Goal: Find contact information: Find contact information

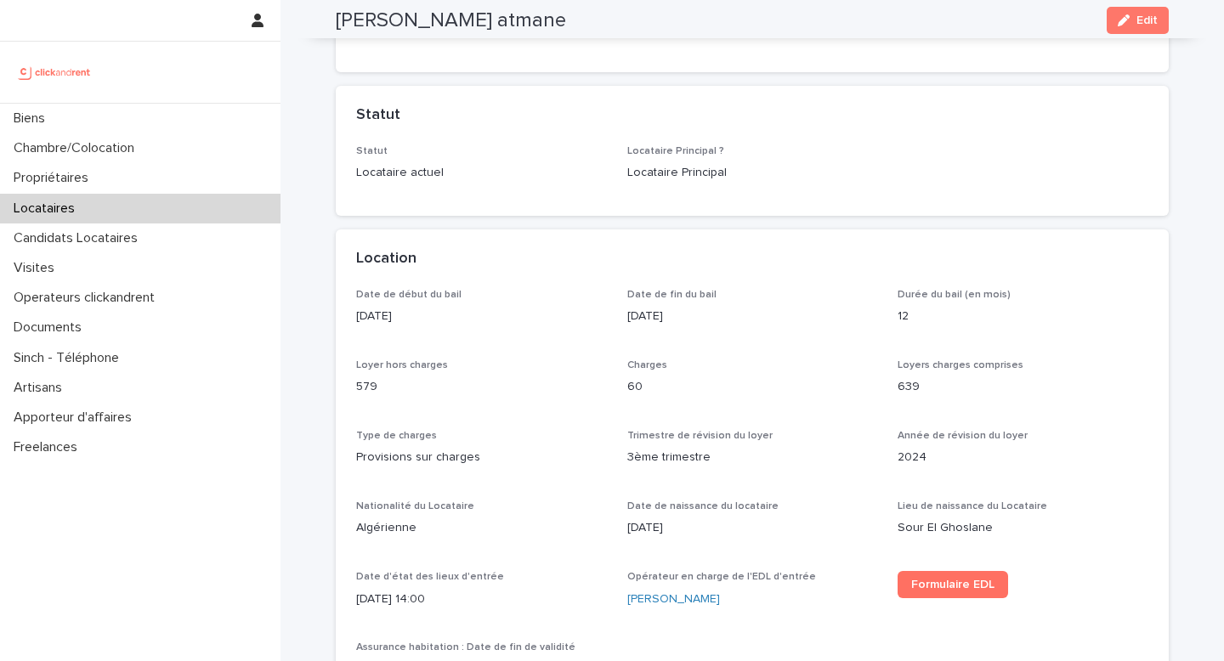
scroll to position [340, 0]
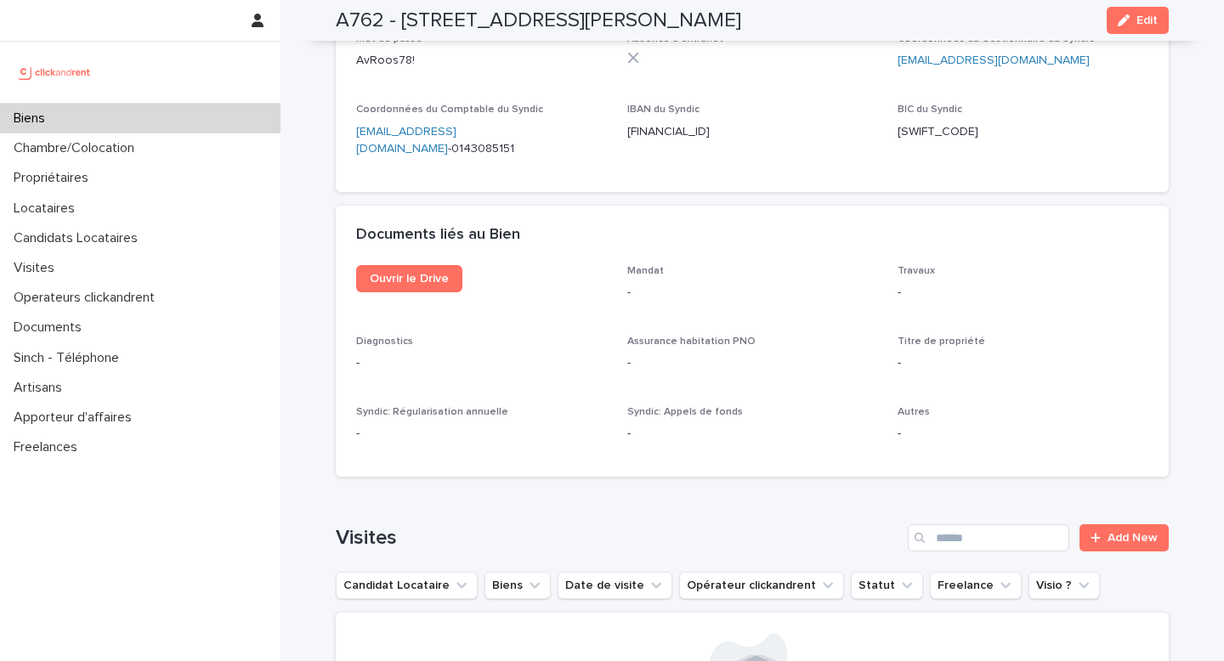
scroll to position [5877, 0]
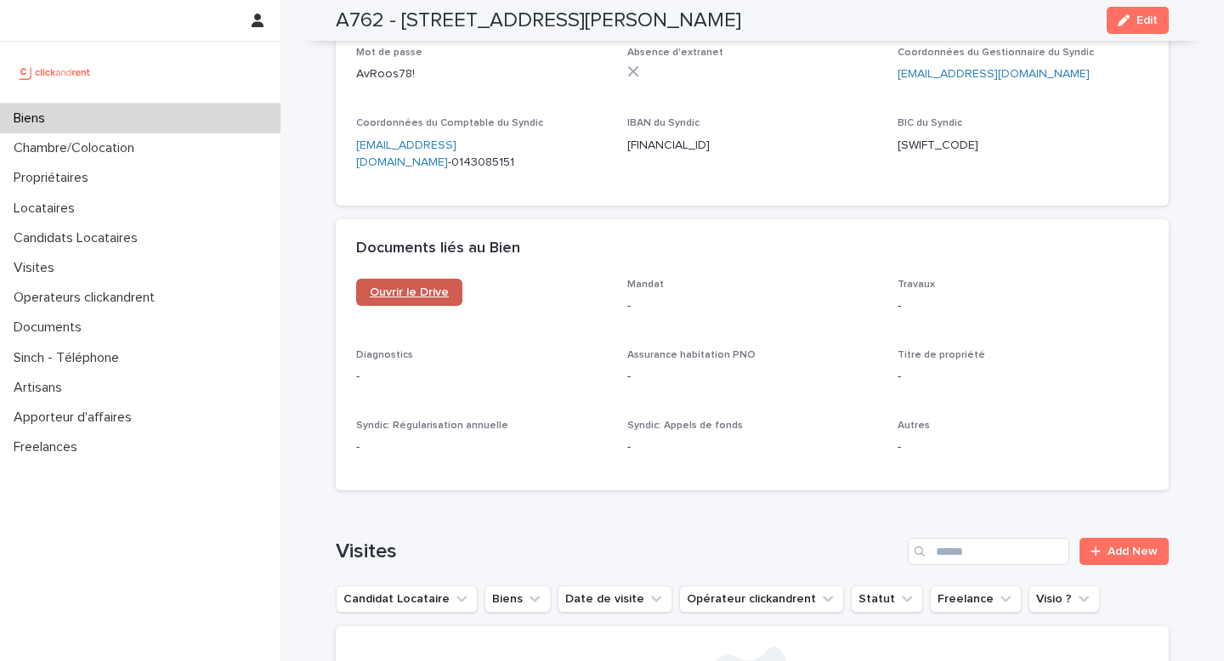
click at [442, 279] on link "Ouvrir le Drive" at bounding box center [409, 292] width 106 height 27
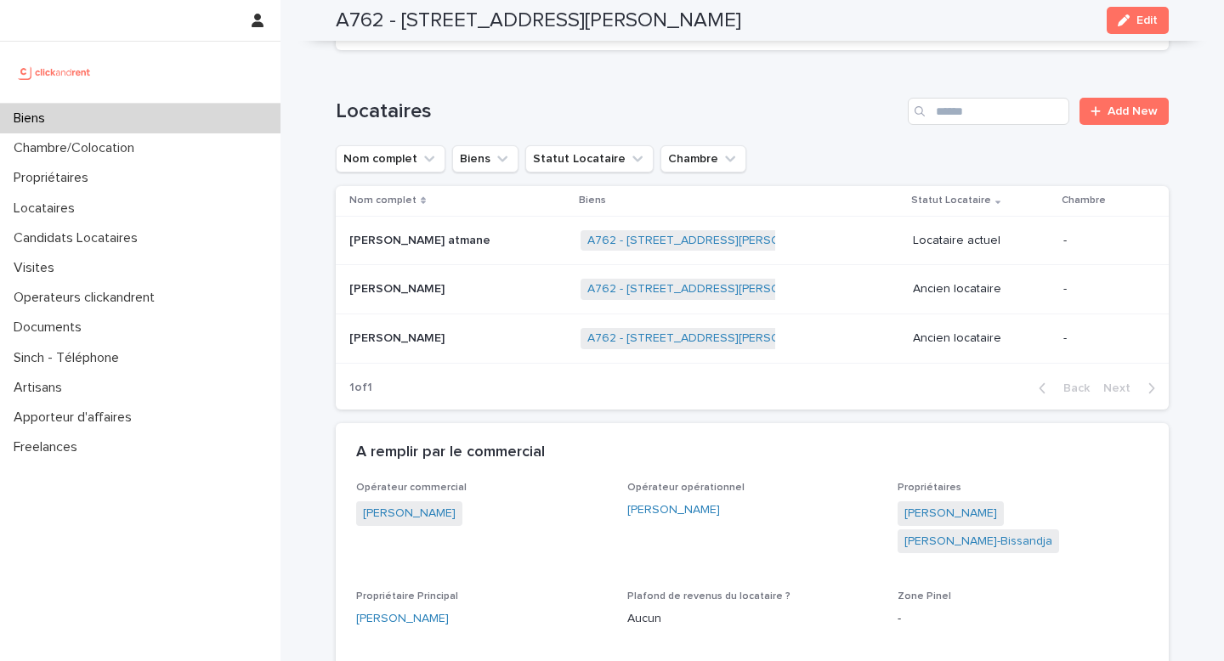
scroll to position [720, 0]
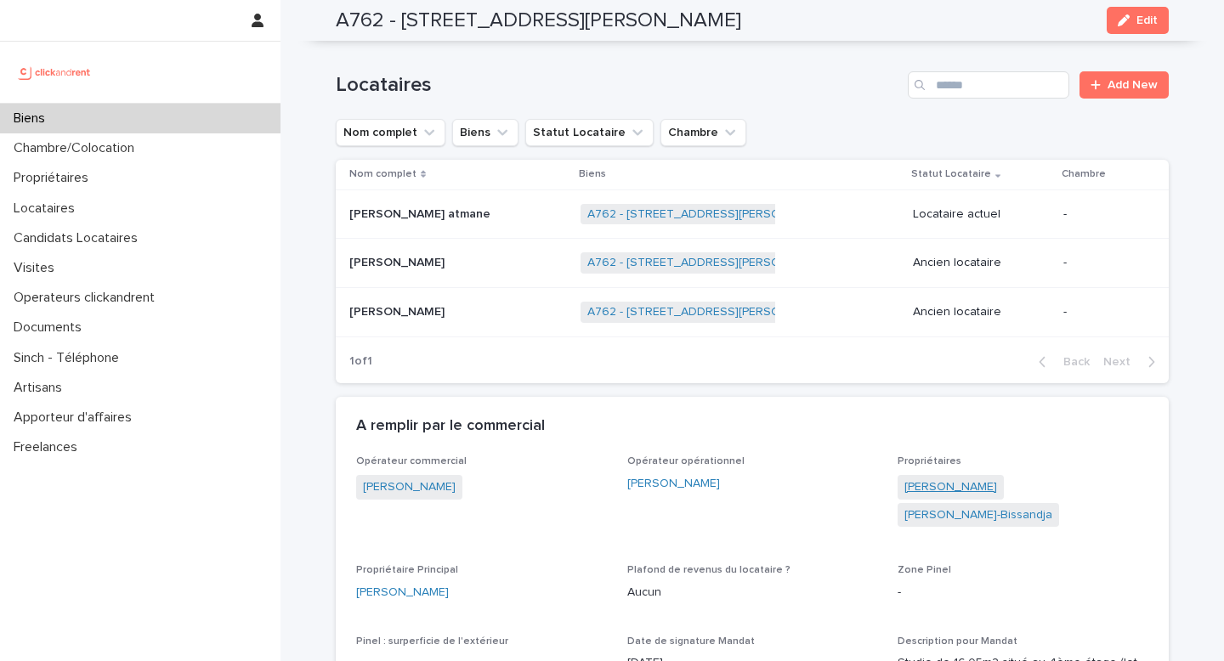
click at [957, 489] on link "Trevor Moucketou Boutamba" at bounding box center [950, 487] width 93 height 18
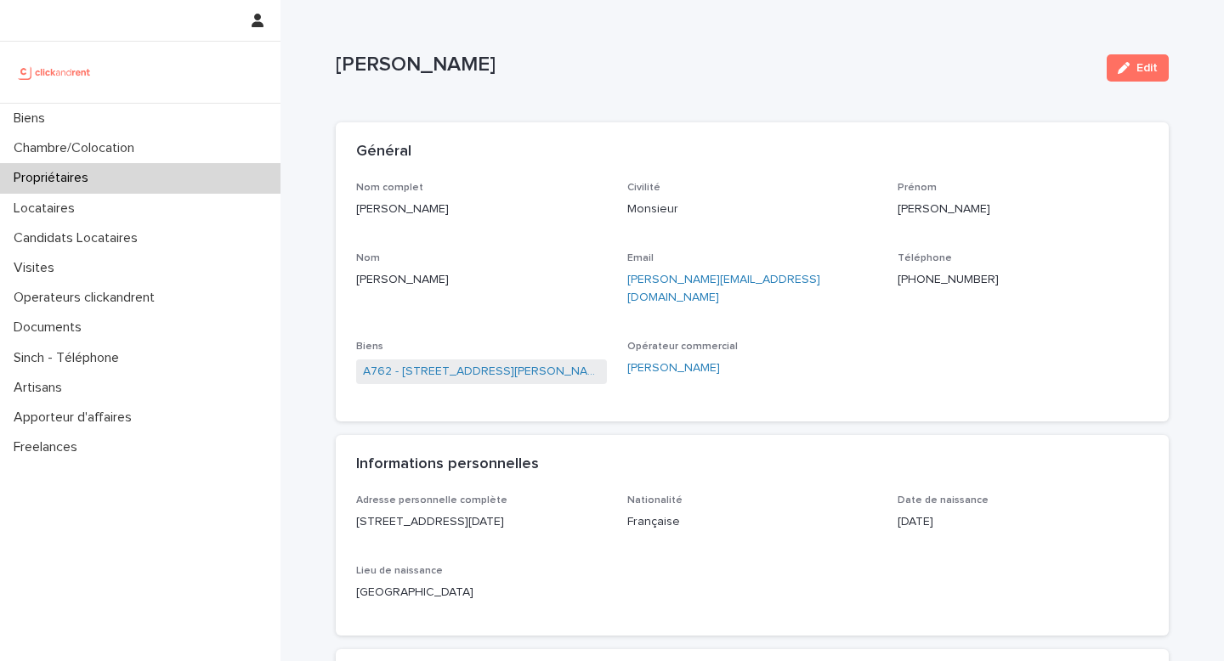
click at [420, 203] on p "Trevor Moucketou Boutamba" at bounding box center [481, 210] width 251 height 18
copy p "Trevor Moucketou Boutamba"
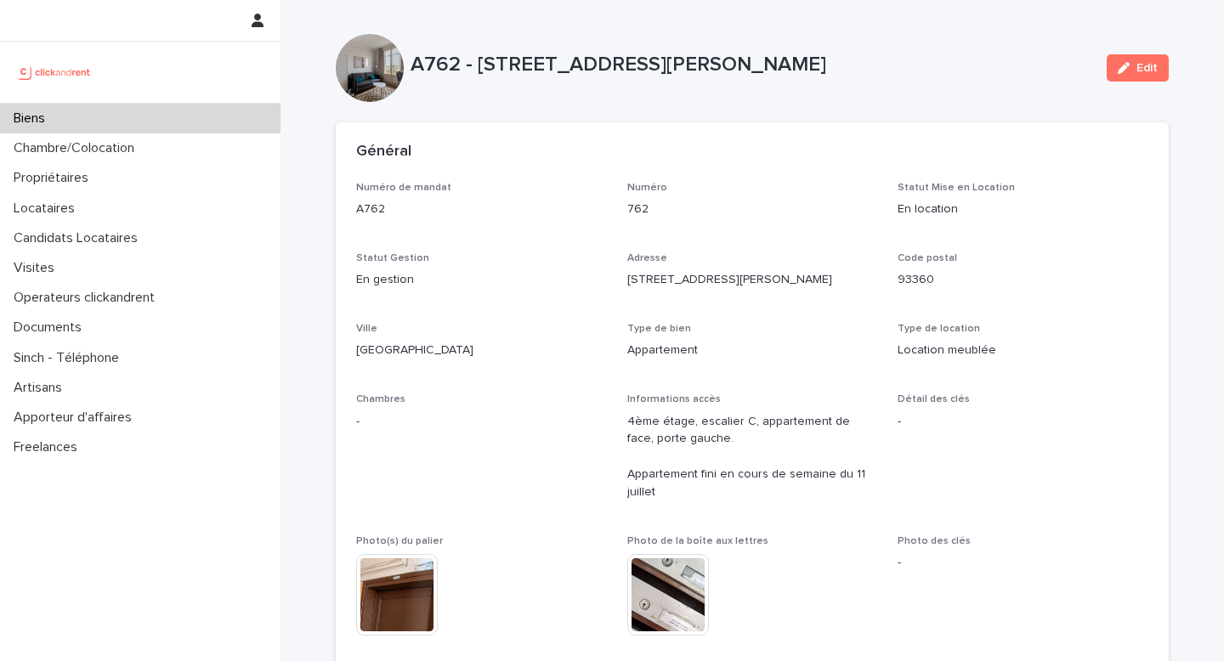
drag, startPoint x: 1041, startPoint y: 61, endPoint x: 479, endPoint y: 63, distance: 561.7
click at [479, 63] on p "A762 - 78 avenue du Président Roosevelt, Neuilly-Plaisance 93360" at bounding box center [751, 65] width 682 height 25
copy p "78 avenue du Président Roosevelt, Neuilly-Plaisance 93360"
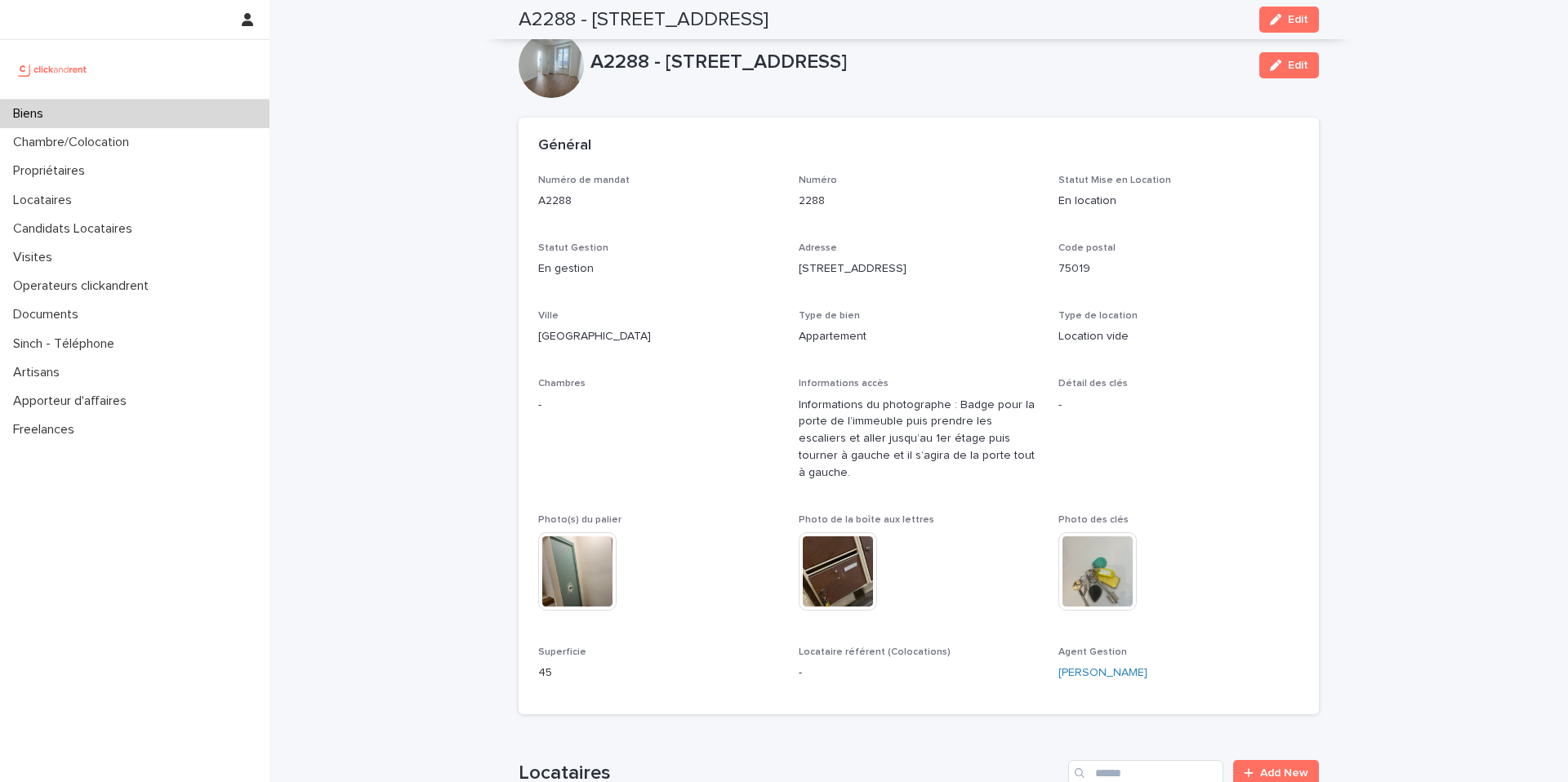
scroll to position [5024, 0]
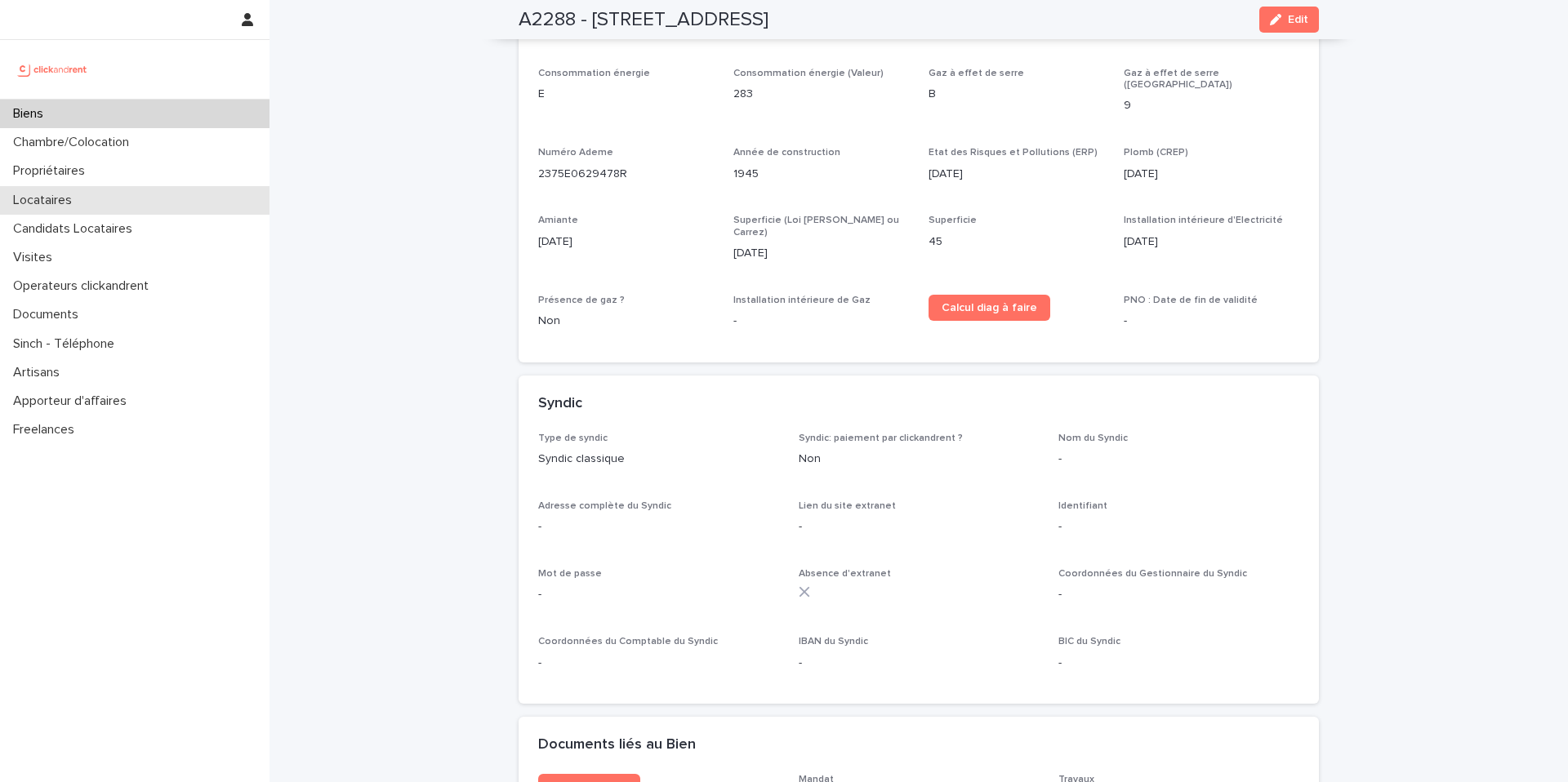
click at [119, 200] on div "Locataires" at bounding box center [135, 201] width 269 height 29
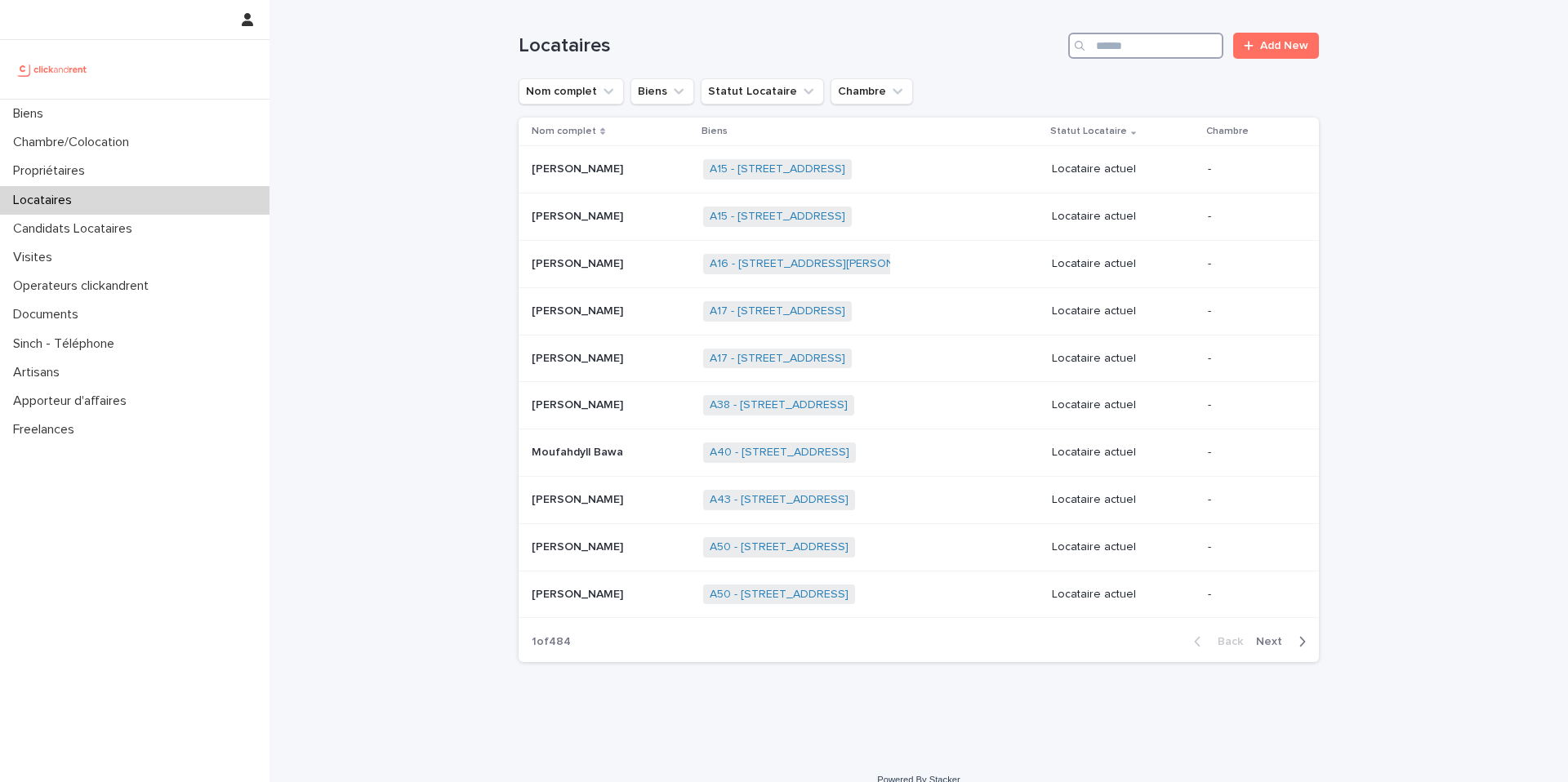
click at [1186, 51] on input "Search" at bounding box center [1145, 45] width 155 height 26
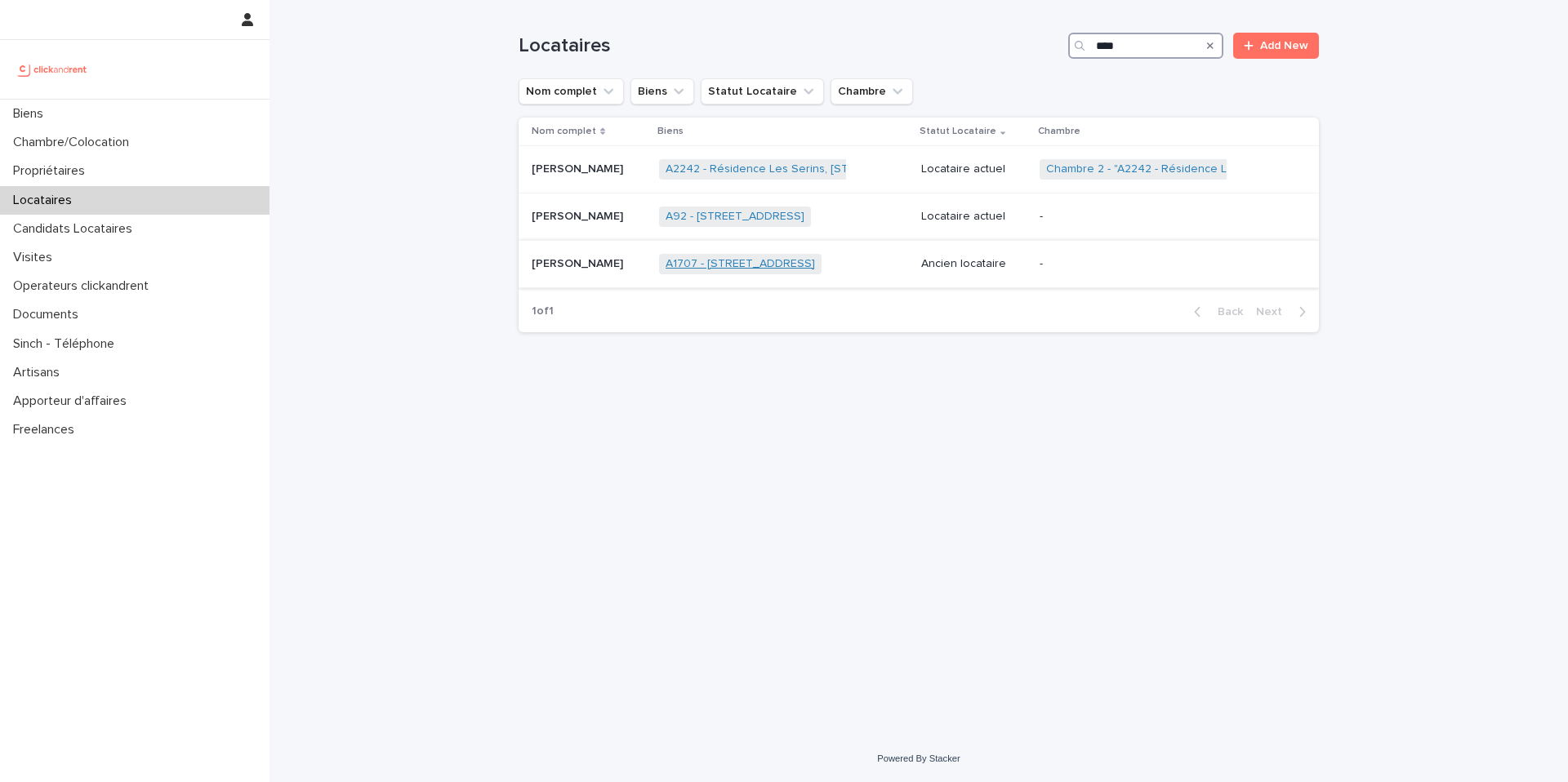
type input "****"
click at [797, 259] on link "A1707 - [STREET_ADDRESS]" at bounding box center [741, 264] width 150 height 13
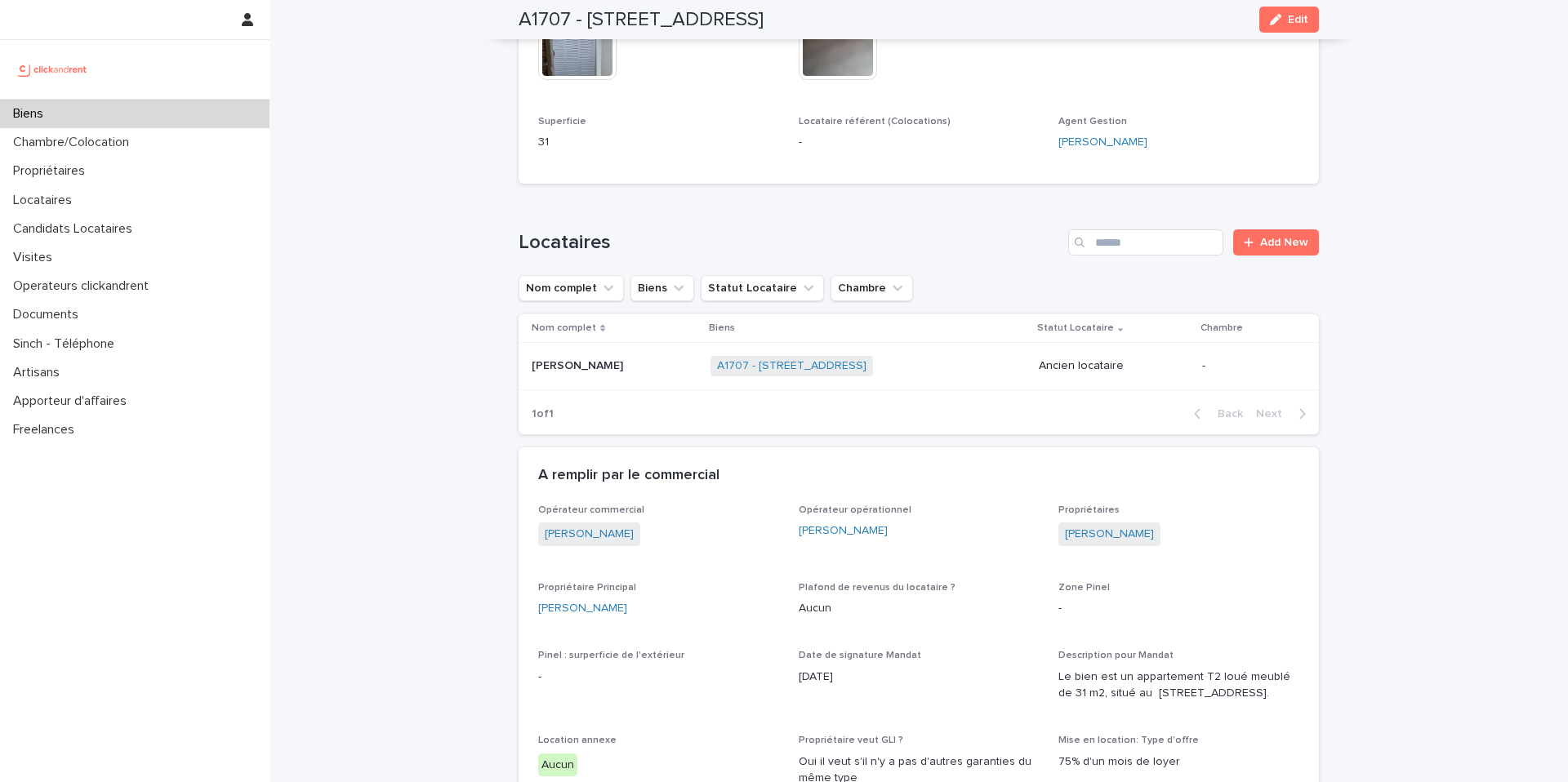
scroll to position [734, 0]
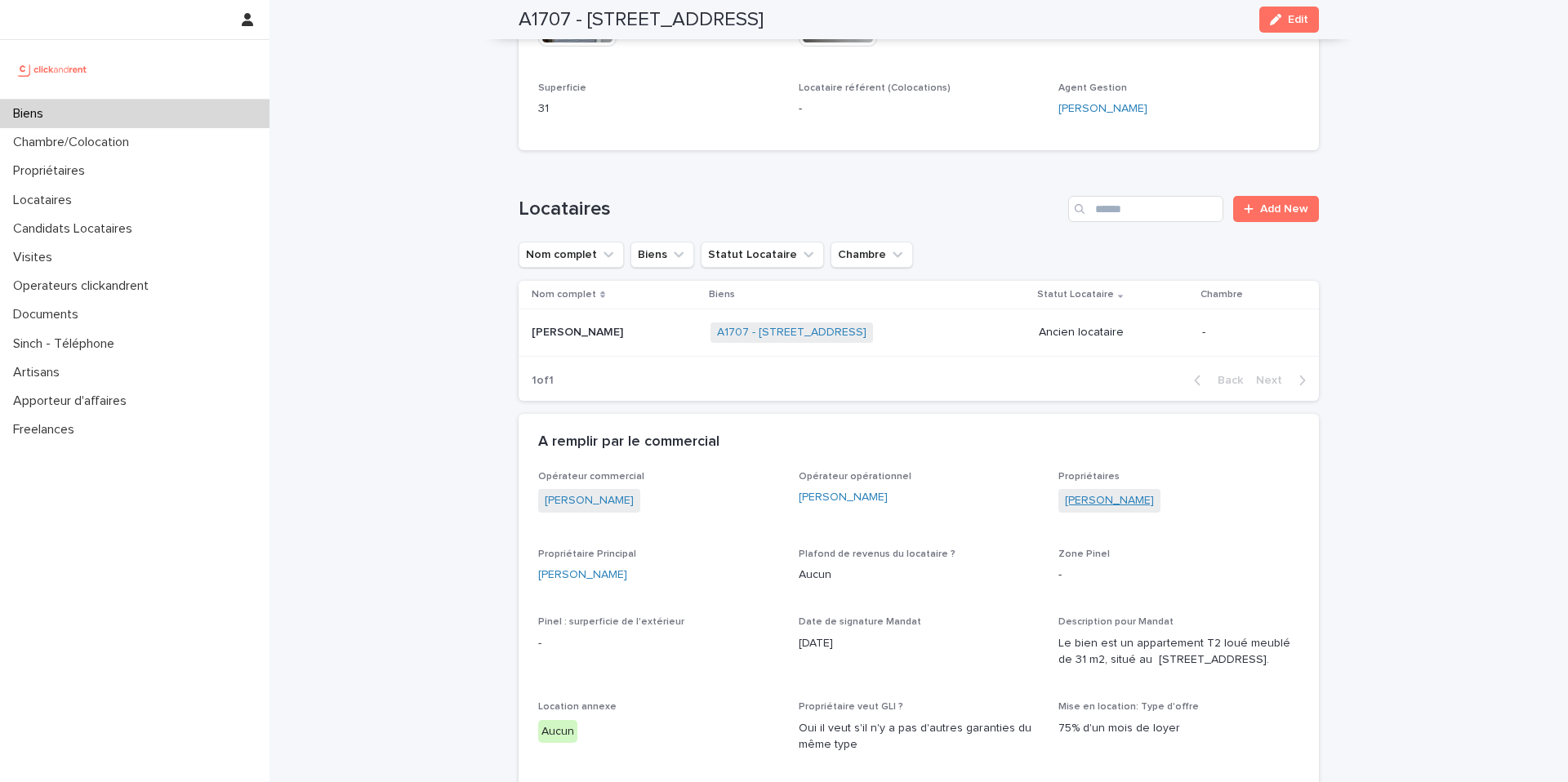
click at [1068, 509] on link "[PERSON_NAME]" at bounding box center [1109, 501] width 89 height 17
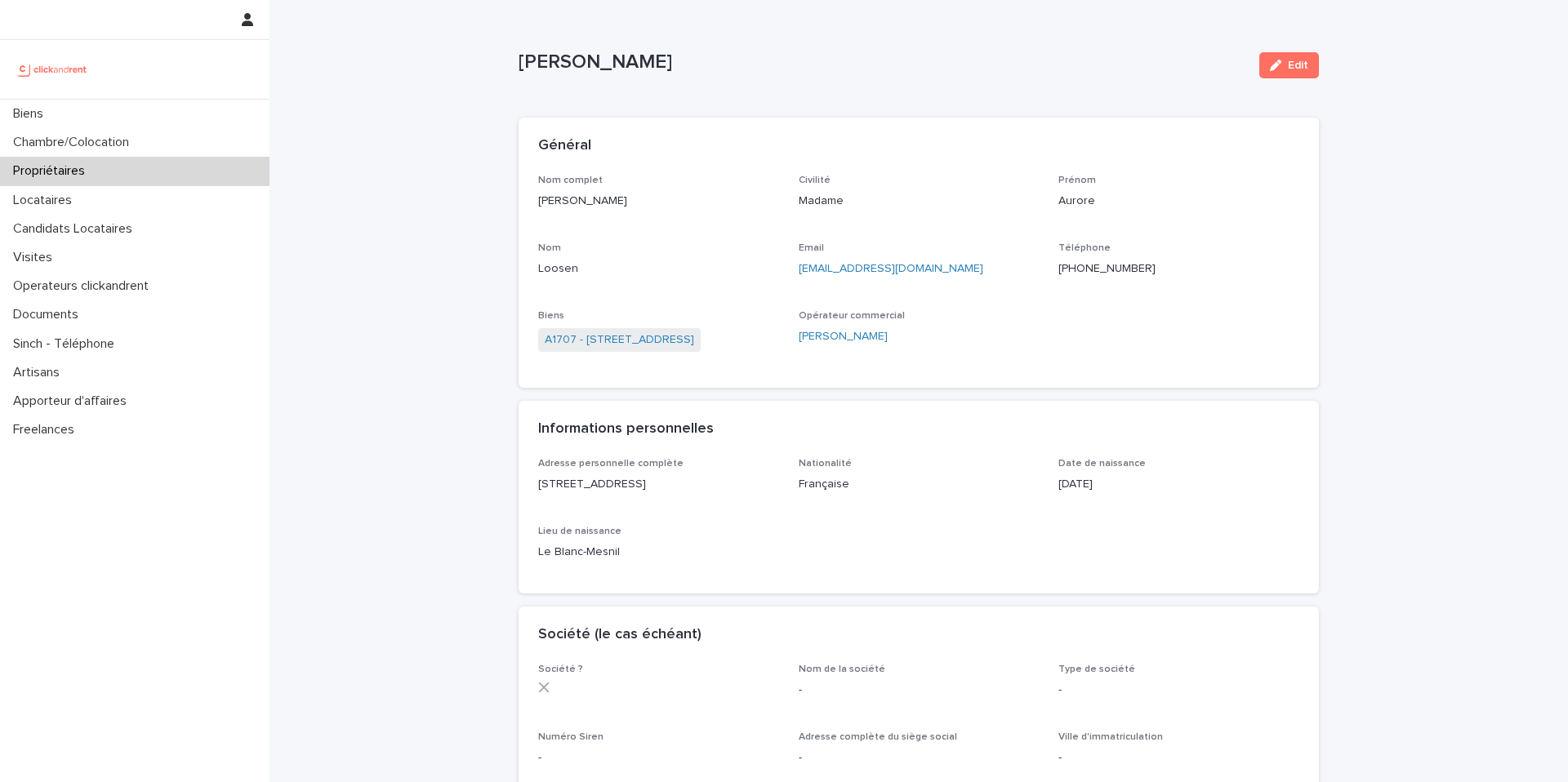
click at [1090, 272] on ringoverc2c-number-84e06f14122c "[PHONE_NUMBER]" at bounding box center [1106, 269] width 97 height 12
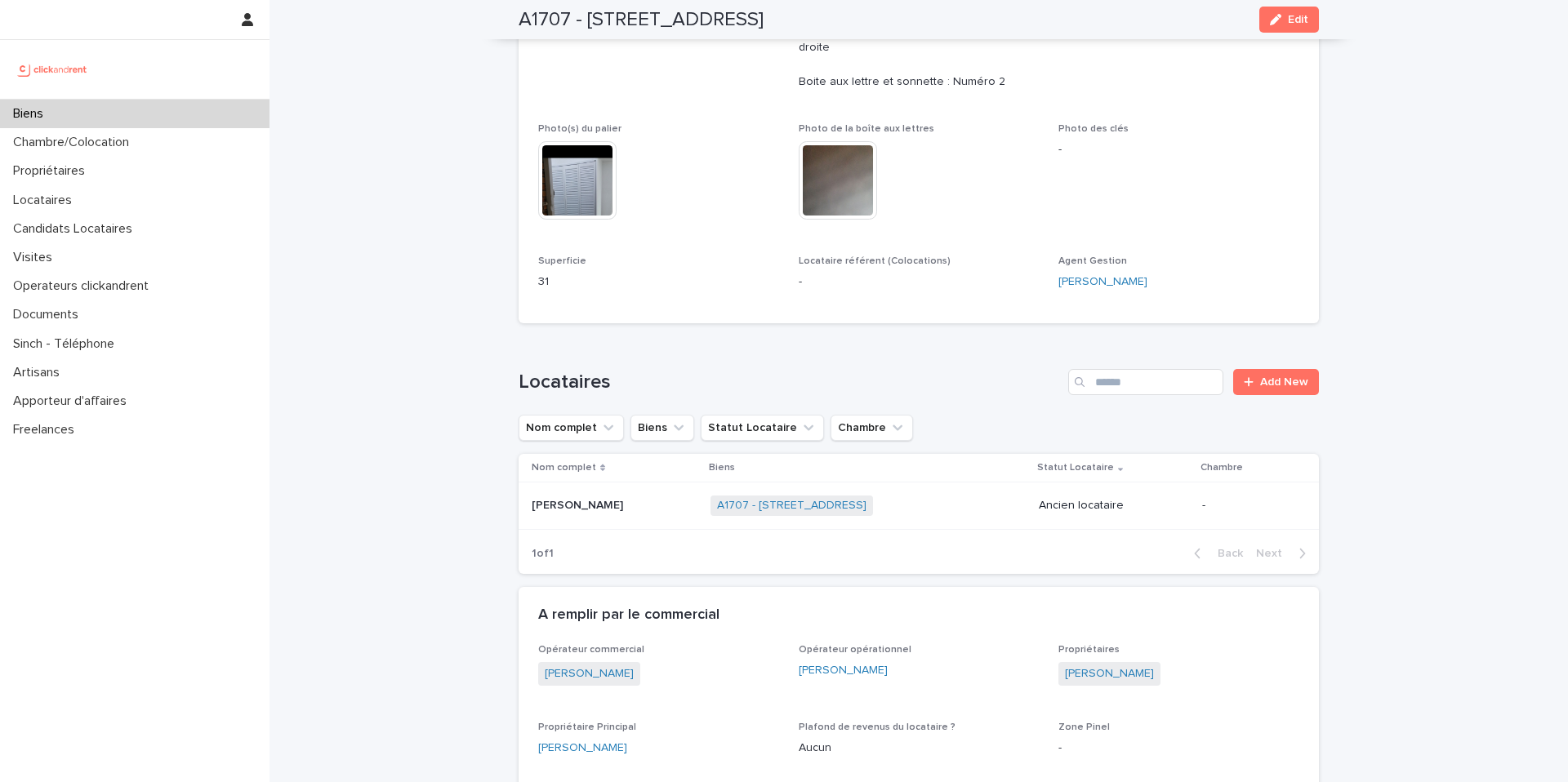
scroll to position [589, 0]
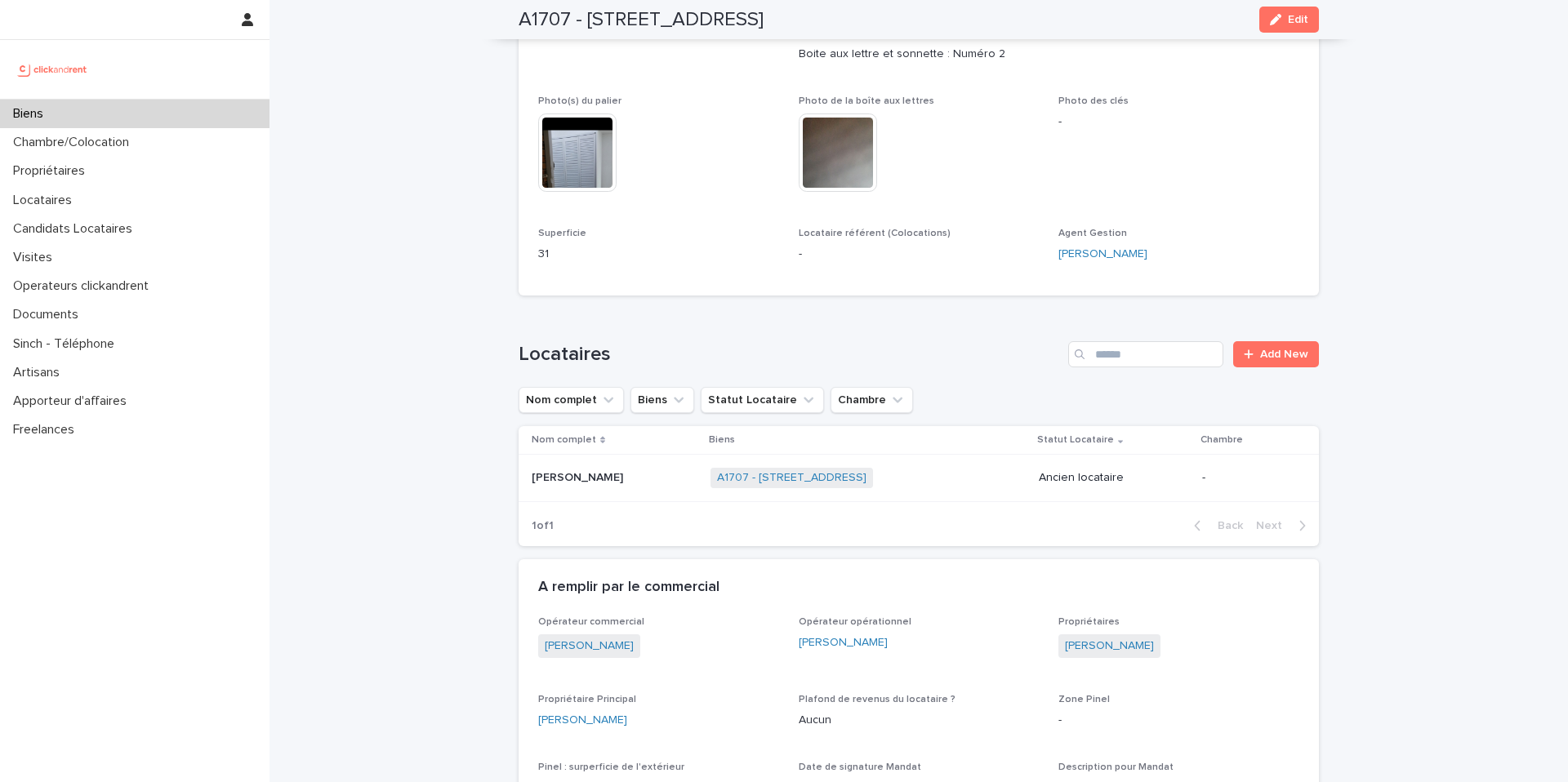
click at [594, 485] on p "[PERSON_NAME]" at bounding box center [578, 477] width 95 height 17
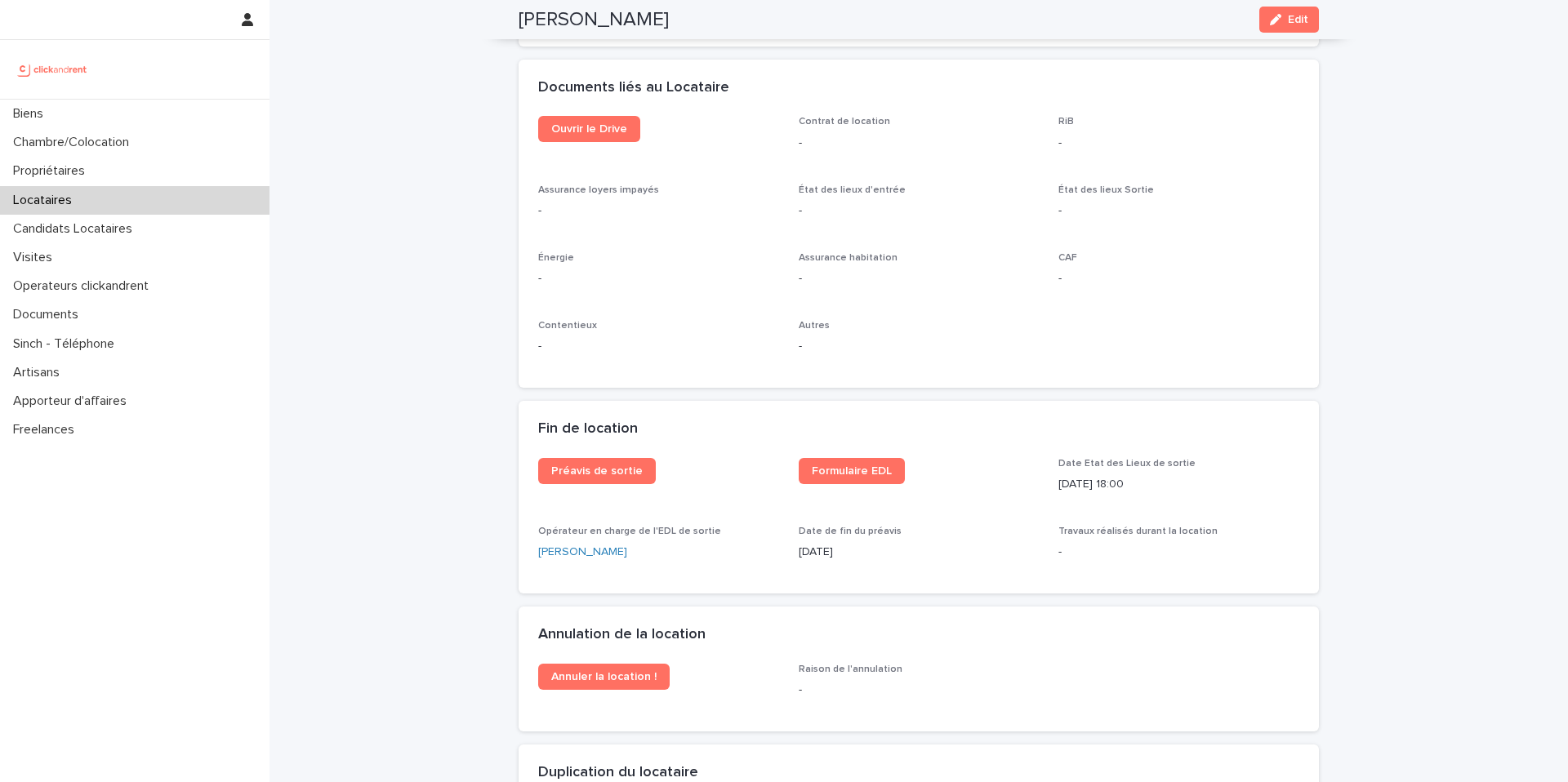
scroll to position [1768, 0]
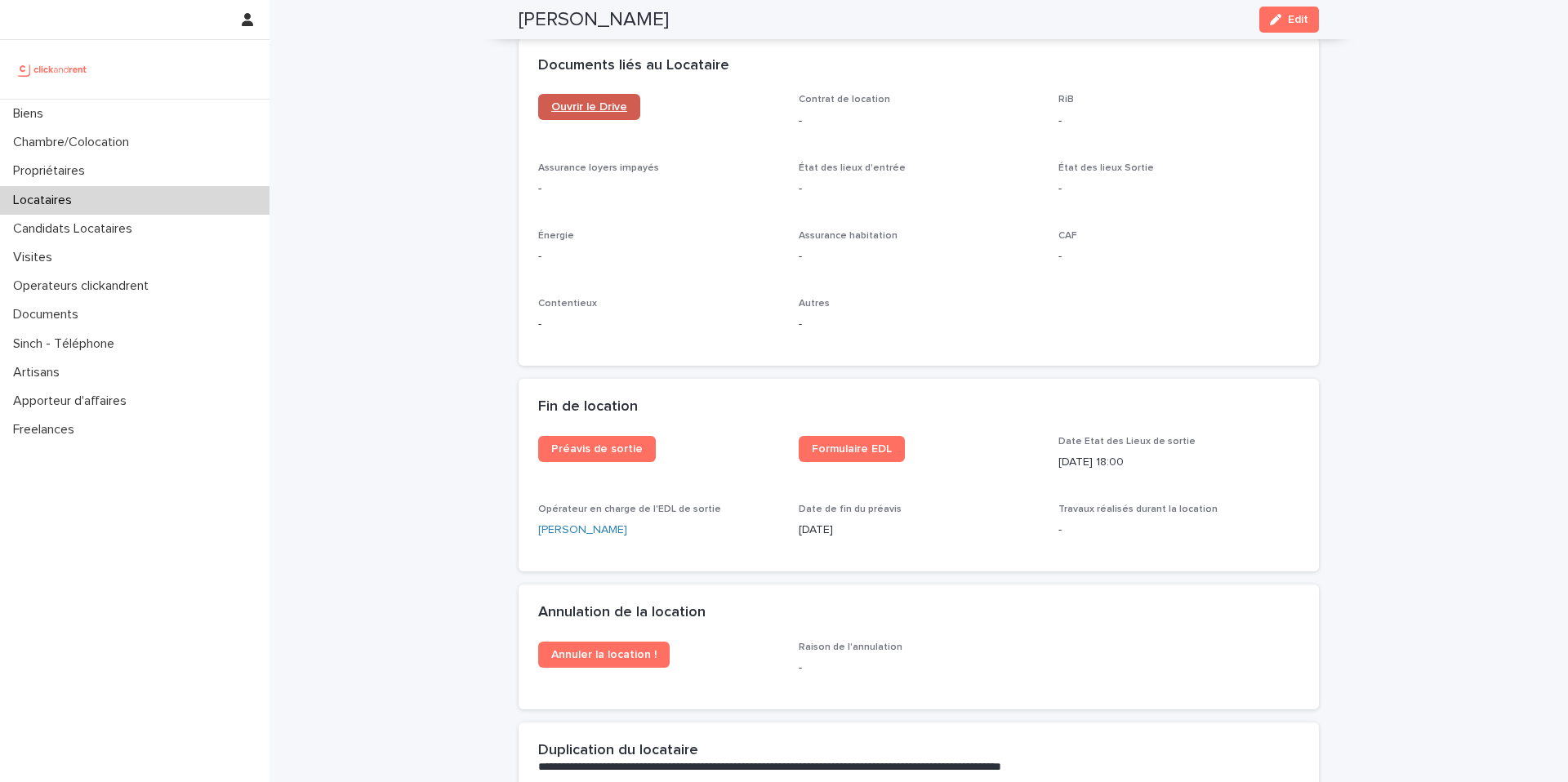
click at [581, 107] on span "Ouvrir le Drive" at bounding box center [589, 107] width 76 height 12
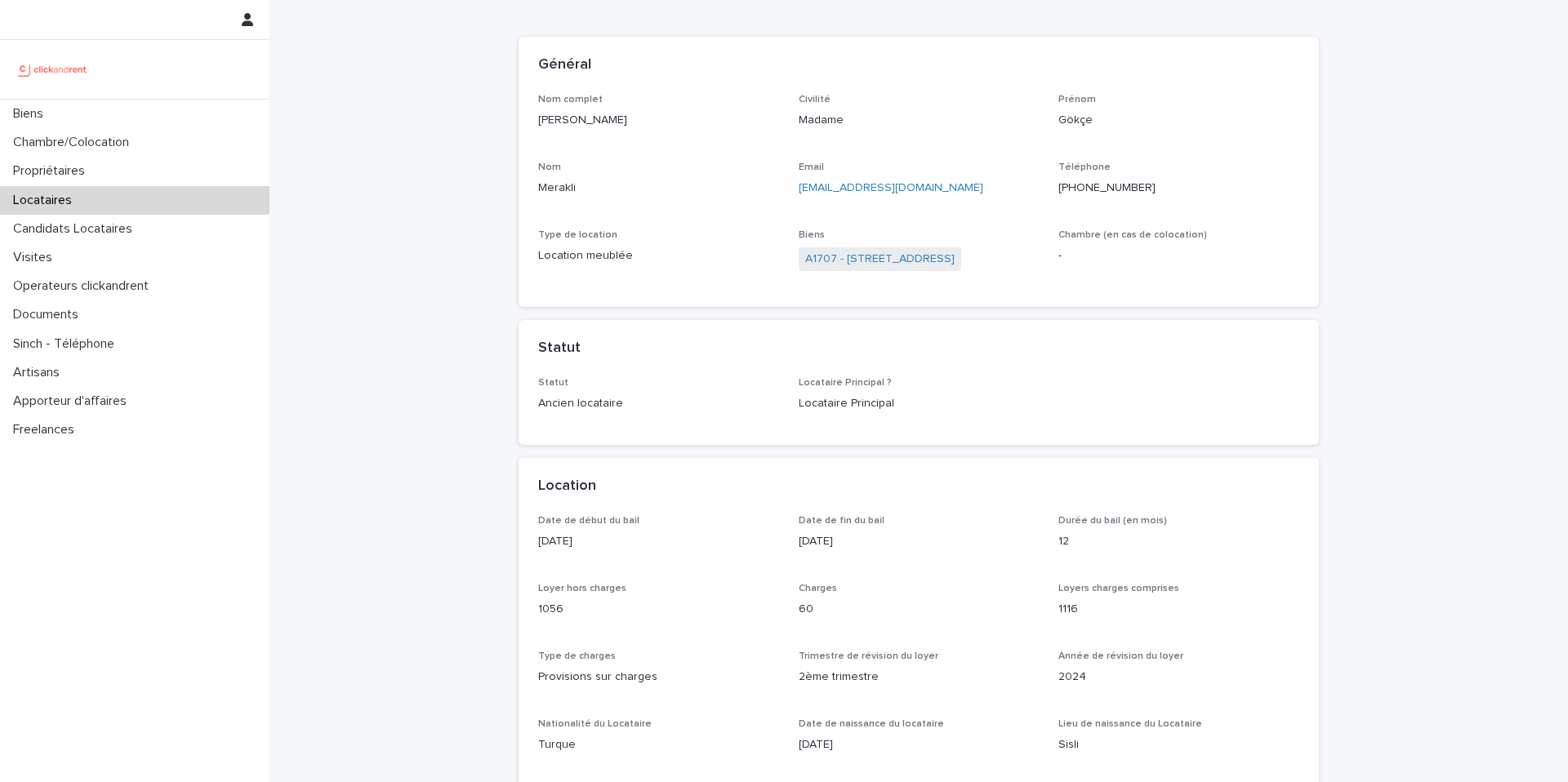
scroll to position [82, 0]
click at [866, 256] on link "A1707 - [STREET_ADDRESS]" at bounding box center [880, 258] width 150 height 17
